Goal: Navigation & Orientation: Find specific page/section

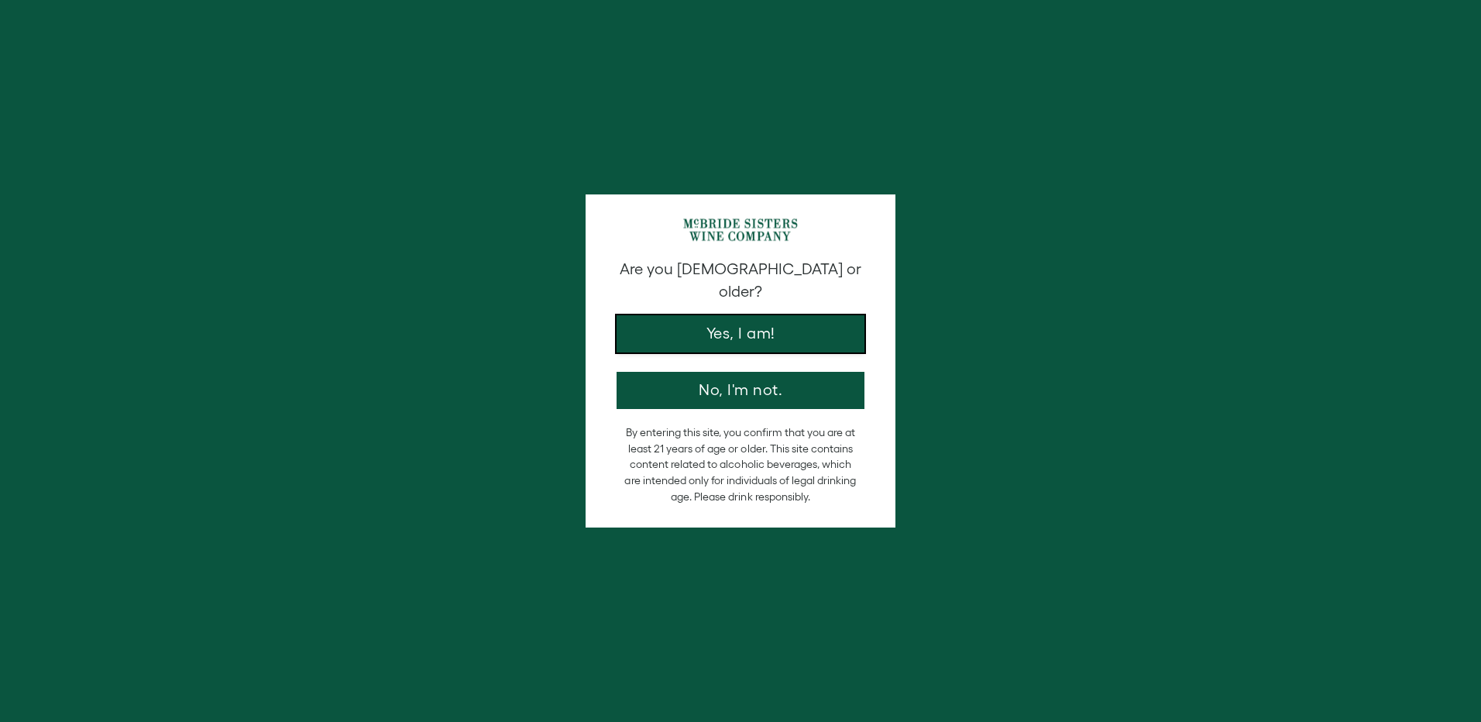
click at [768, 315] on button "Yes, I am!" at bounding box center [740, 333] width 248 height 37
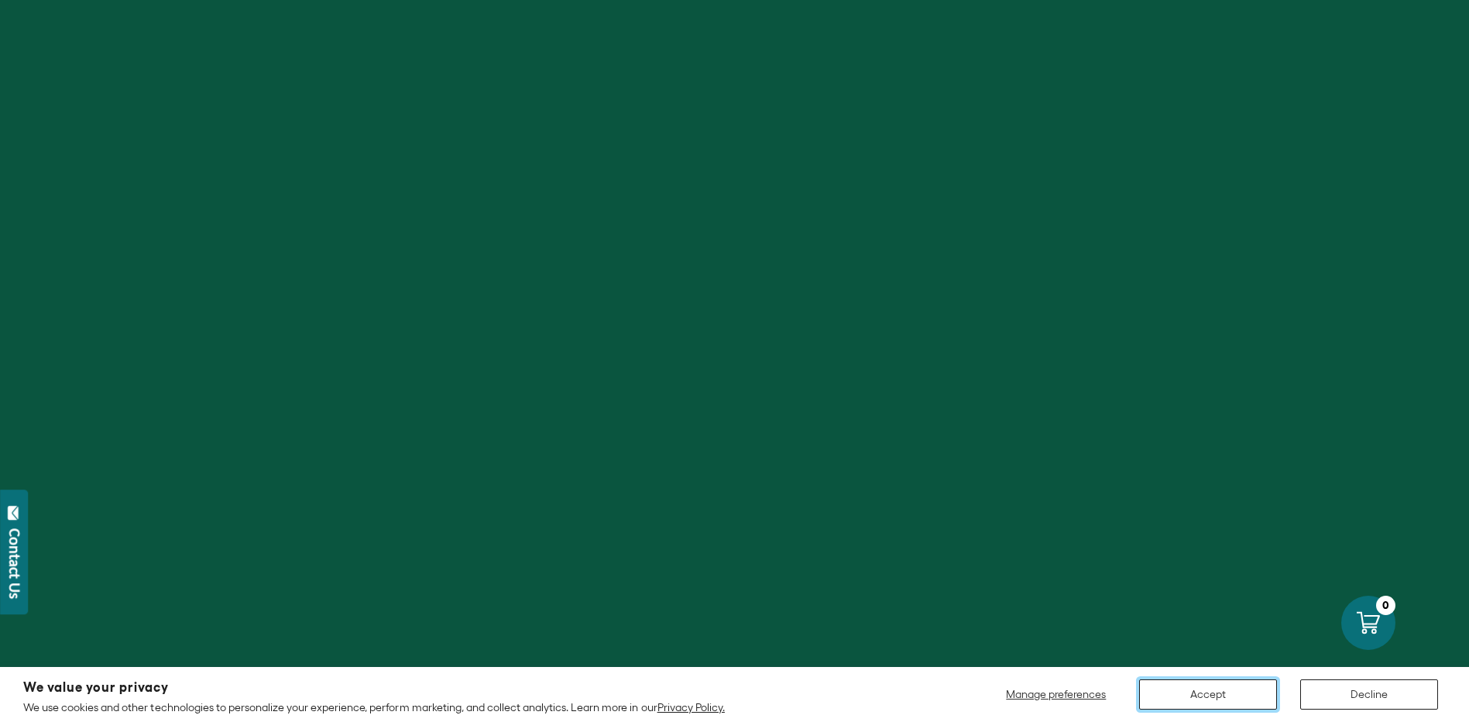
click at [1247, 689] on button "Accept" at bounding box center [1208, 694] width 138 height 30
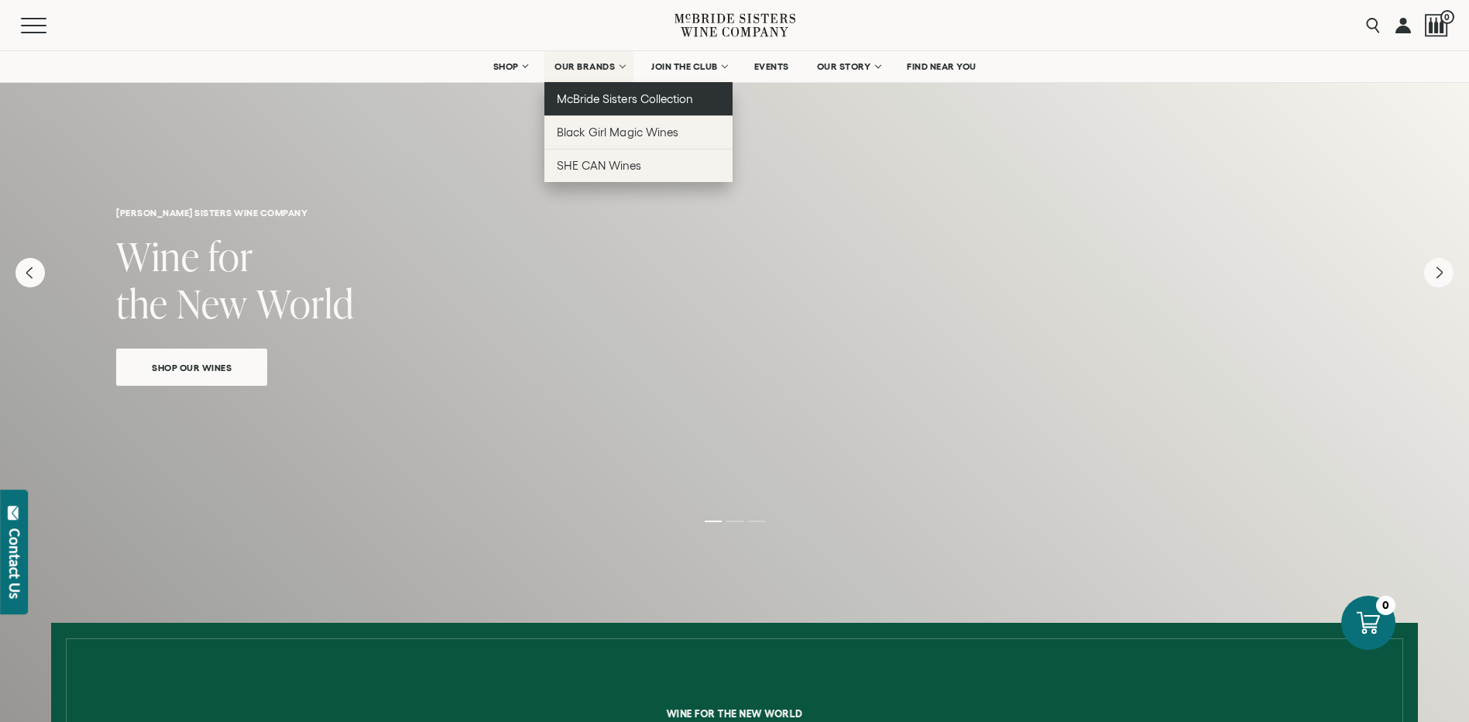
click at [613, 94] on span "McBride Sisters Collection" at bounding box center [625, 98] width 136 height 13
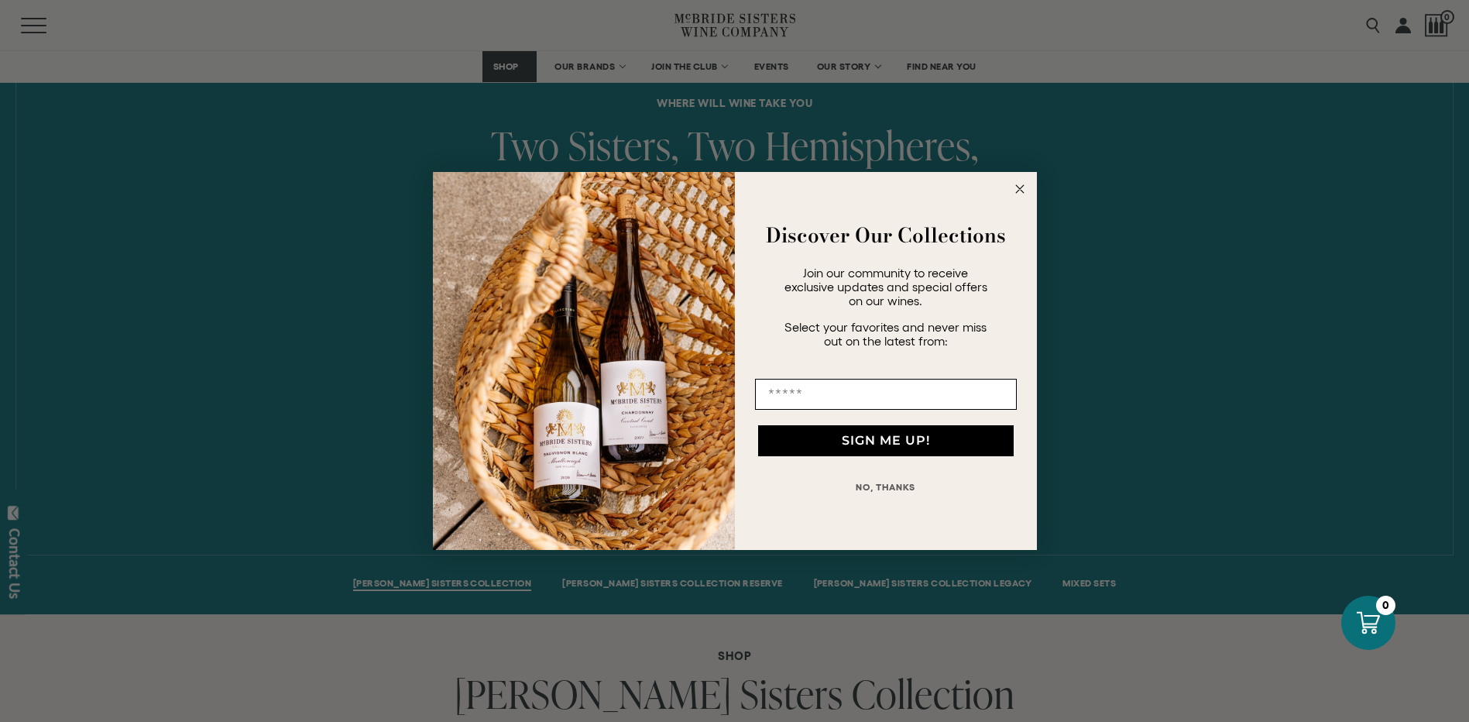
scroll to position [697, 0]
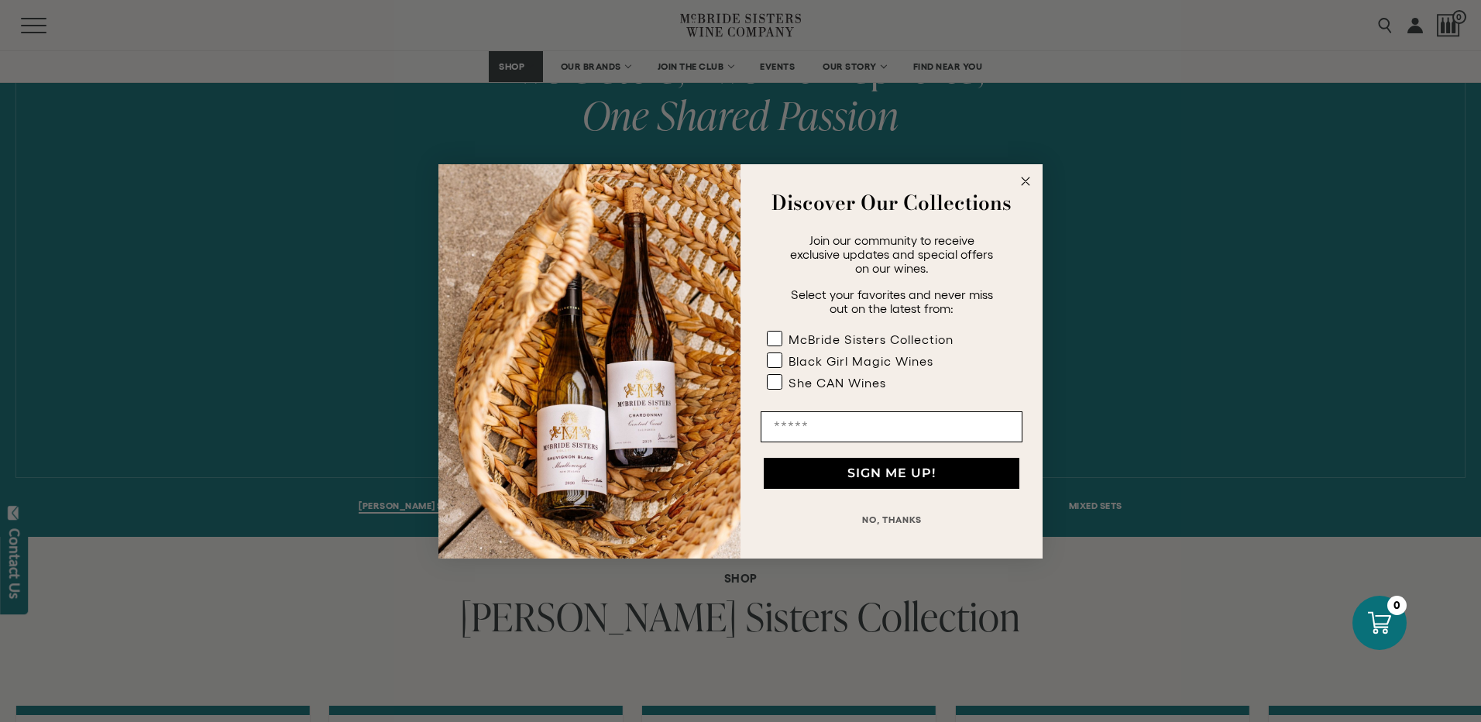
click at [1019, 184] on circle "Close dialog" at bounding box center [1026, 181] width 18 height 18
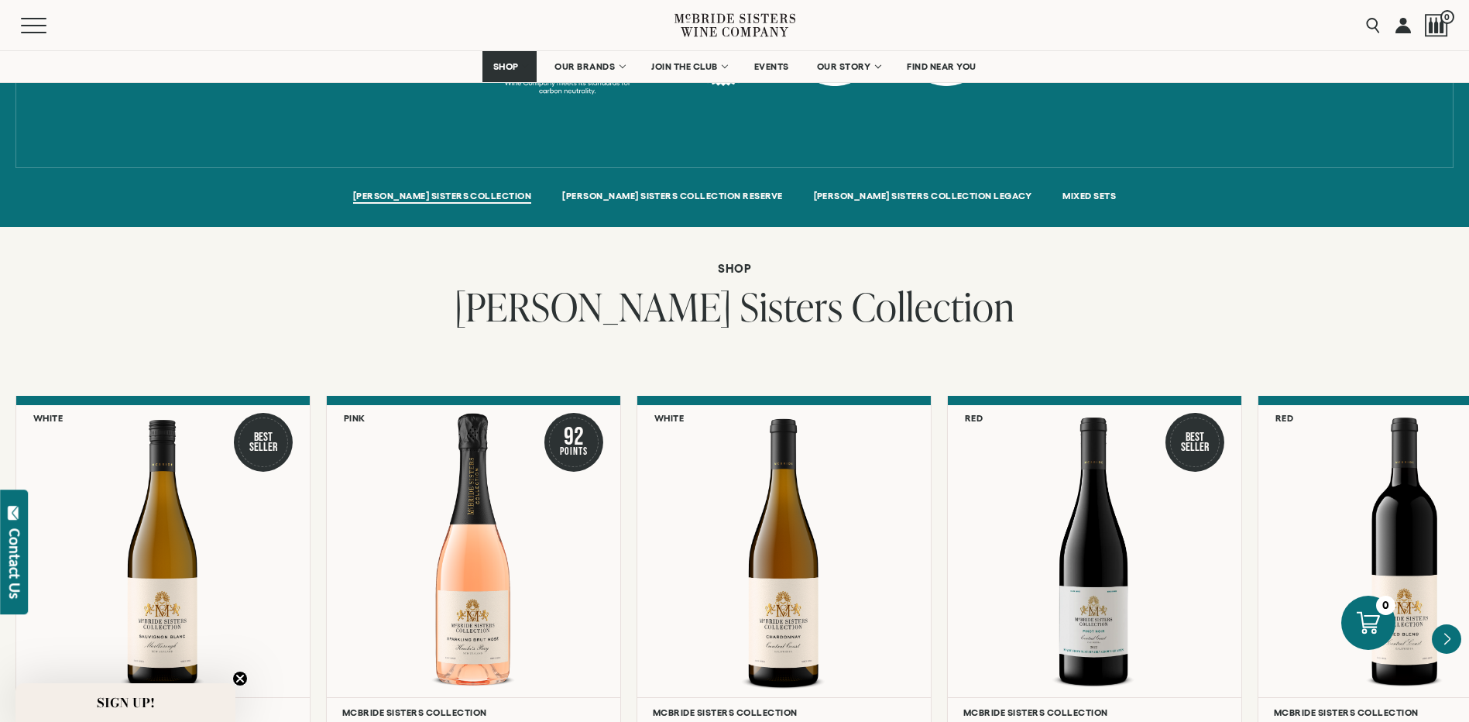
scroll to position [1162, 0]
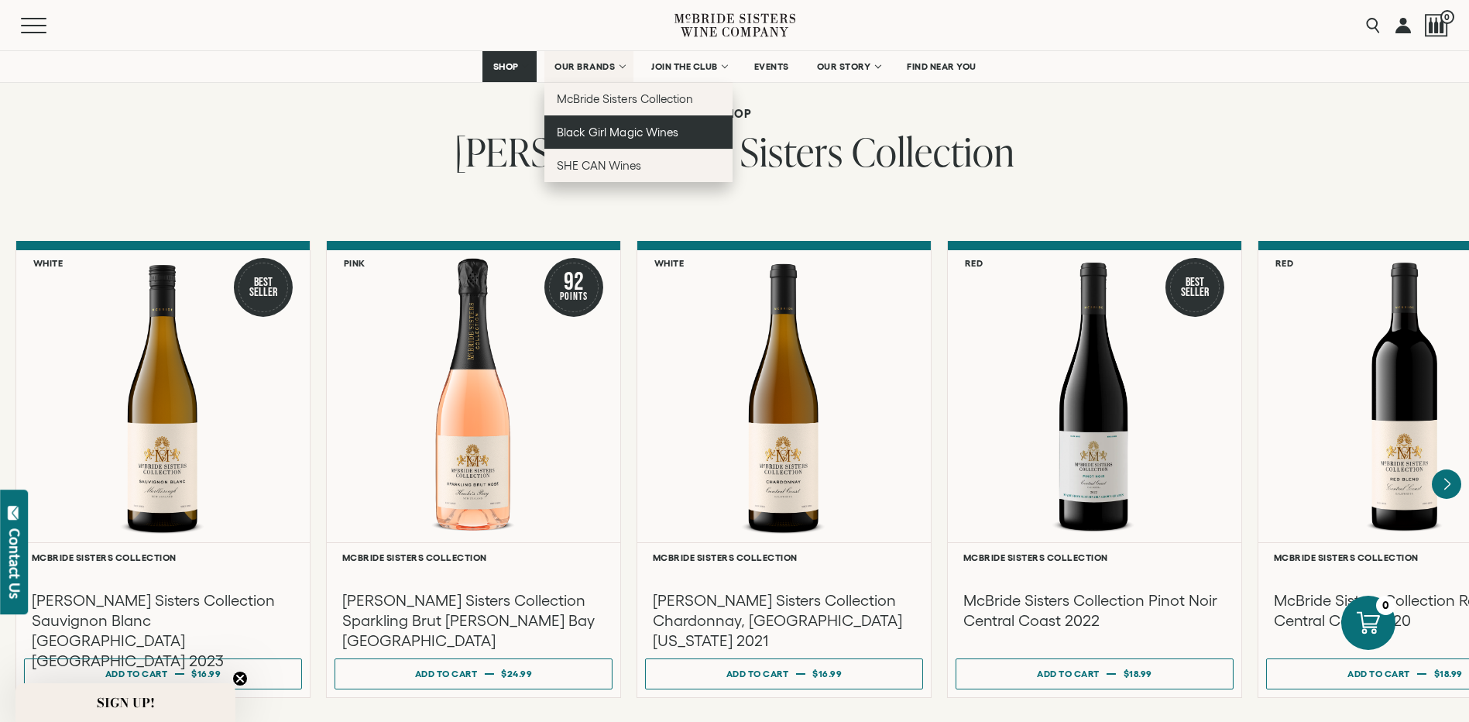
click at [589, 127] on span "Black Girl Magic Wines" at bounding box center [617, 131] width 121 height 13
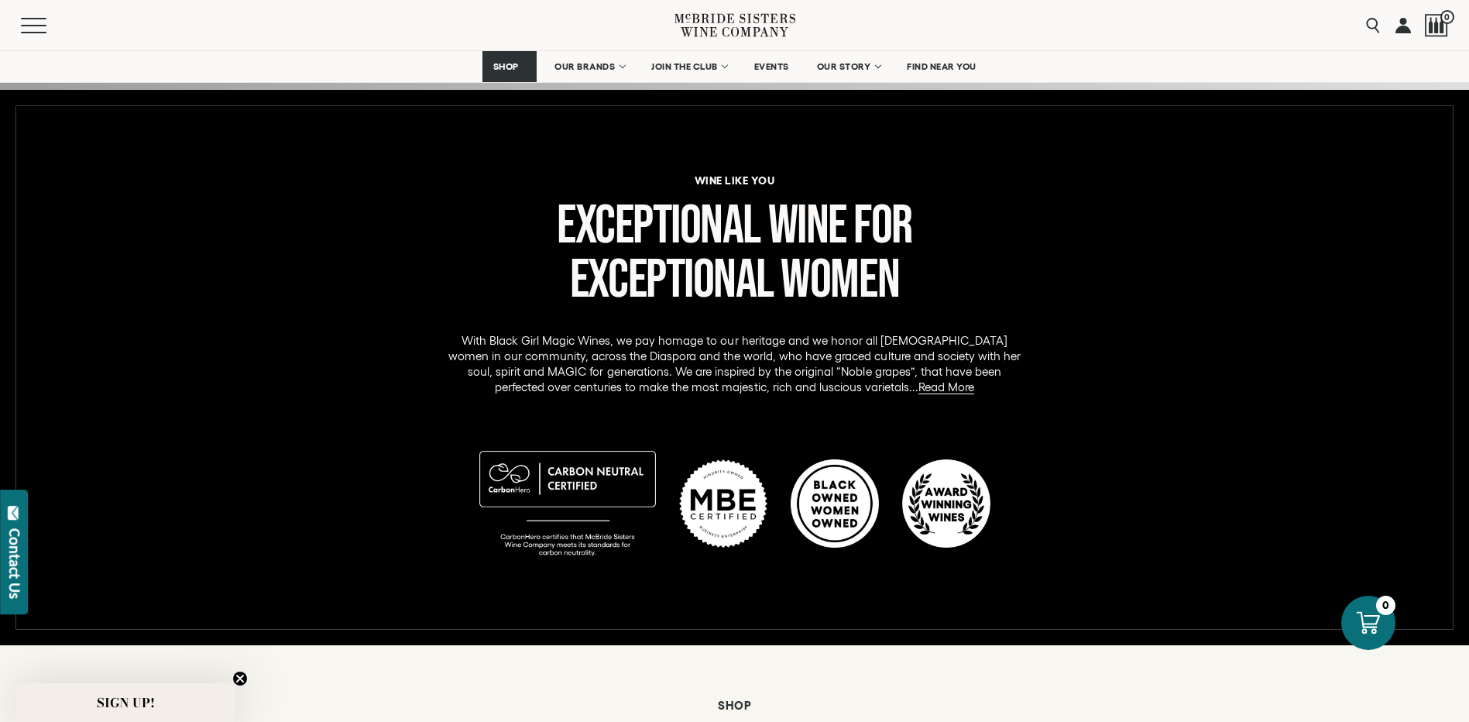
scroll to position [542, 0]
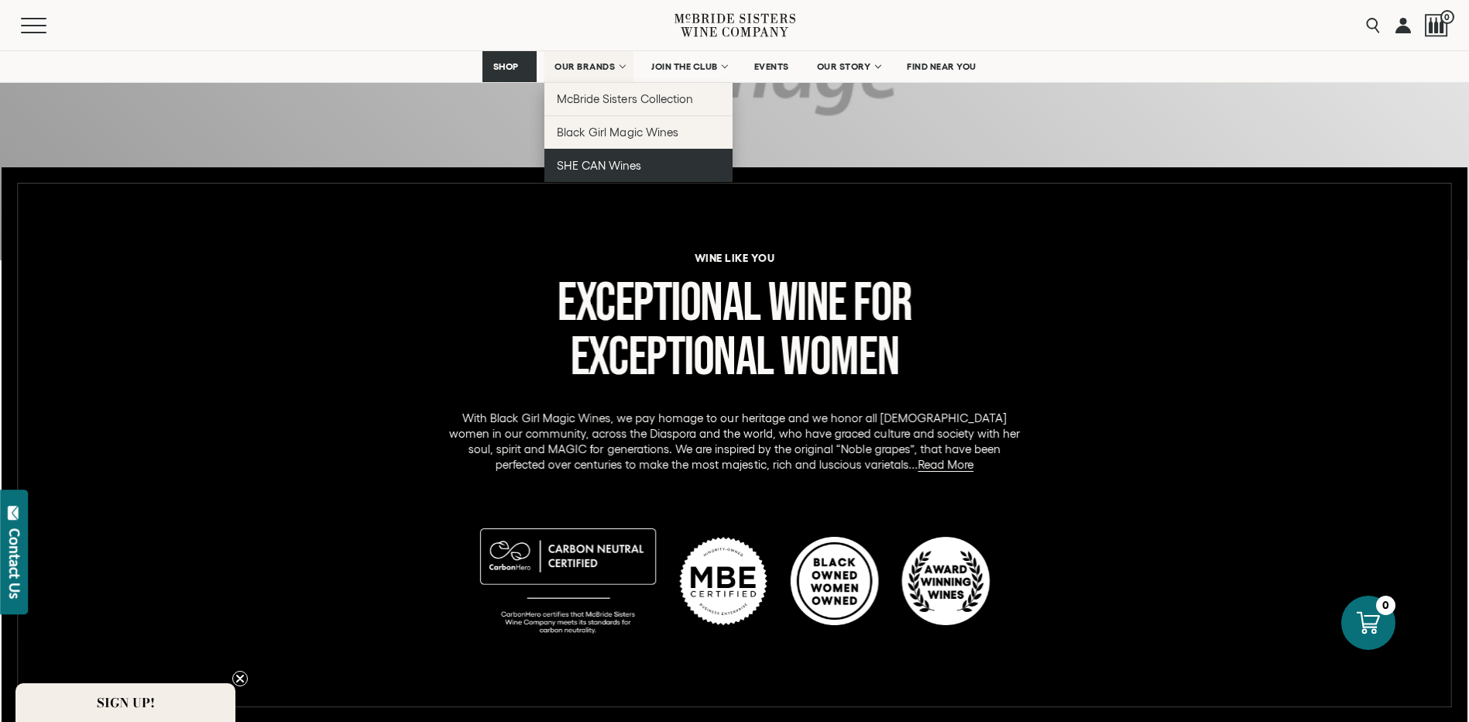
click at [624, 171] on span "SHE CAN Wines" at bounding box center [599, 165] width 84 height 13
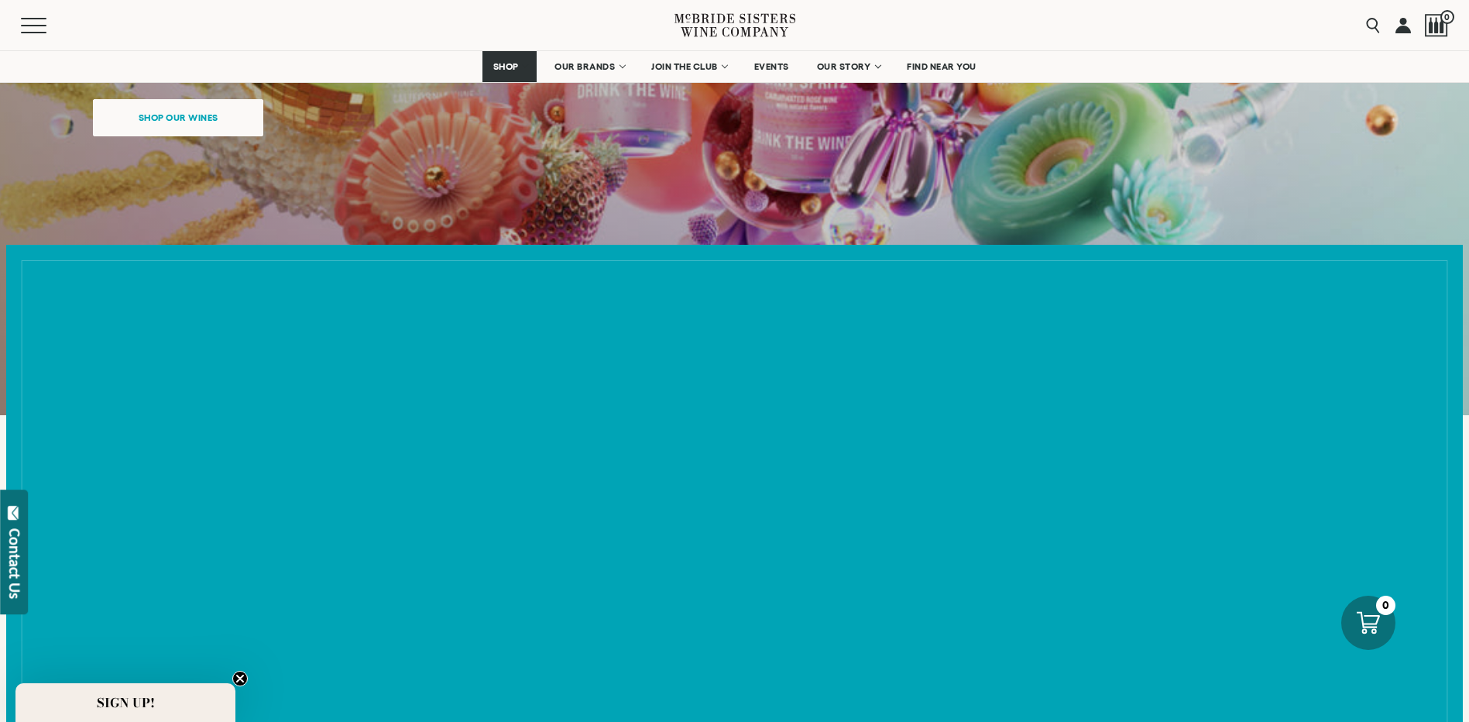
scroll to position [465, 0]
